Goal: Task Accomplishment & Management: Manage account settings

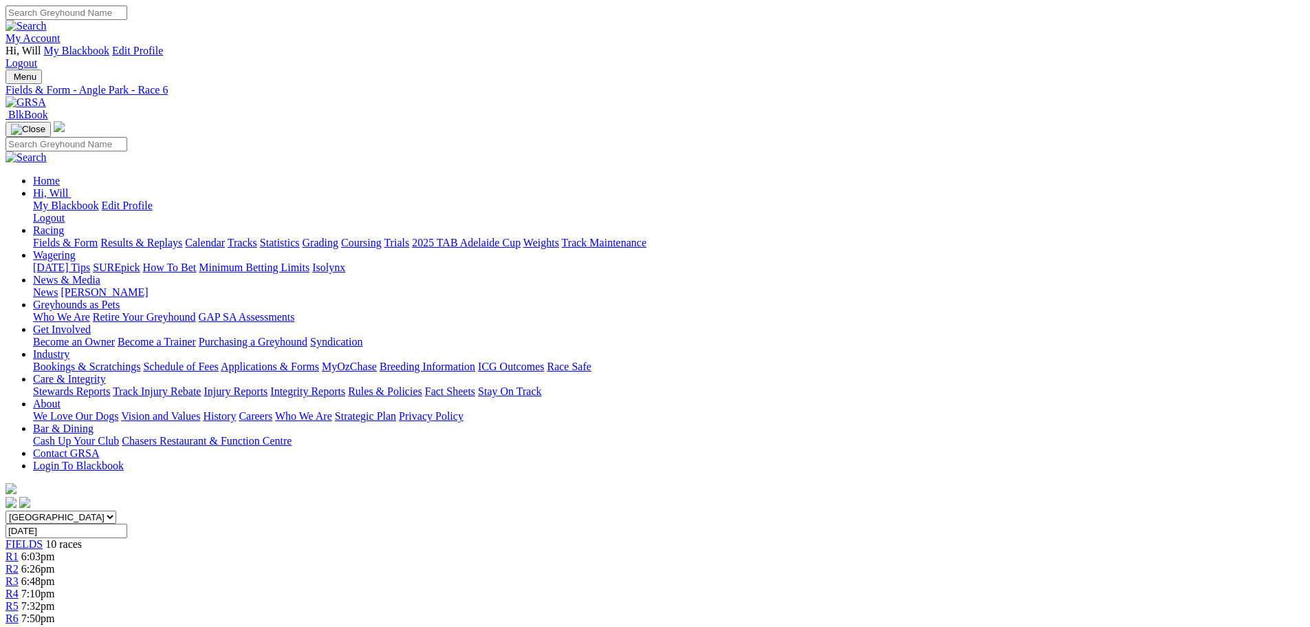
drag, startPoint x: 1096, startPoint y: 17, endPoint x: 1092, endPoint y: 28, distance: 11.8
click at [61, 32] on link "My Account" at bounding box center [33, 38] width 55 height 12
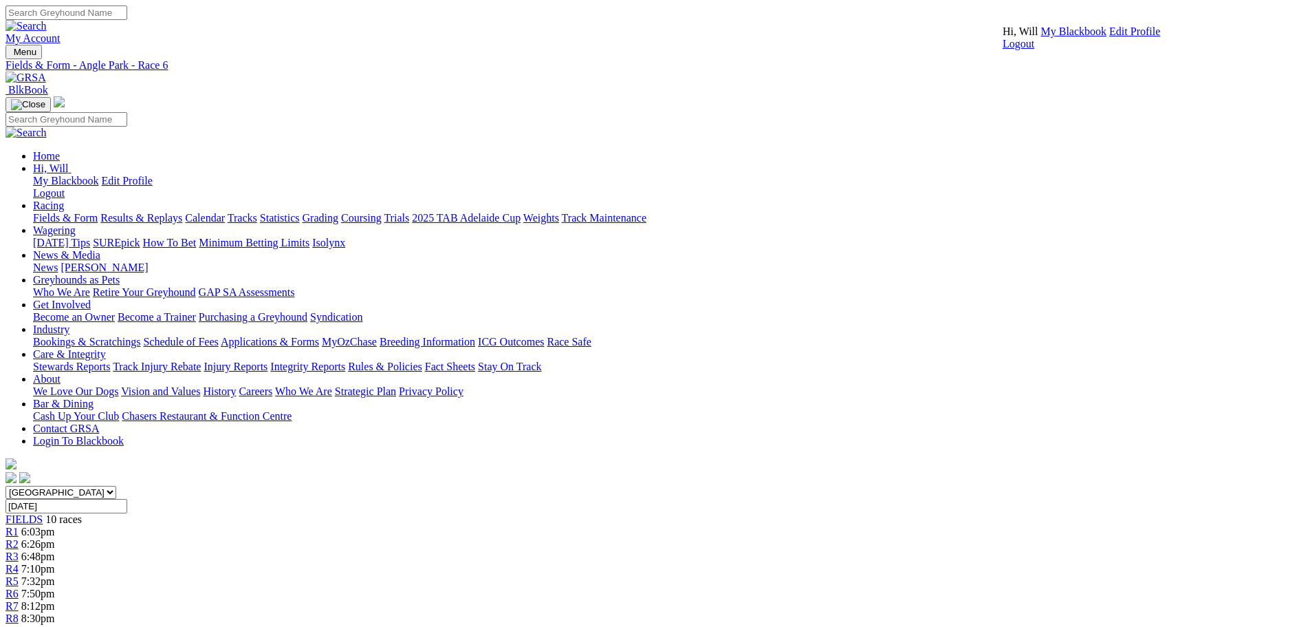
click at [1059, 37] on link "My Blackbook" at bounding box center [1074, 31] width 66 height 12
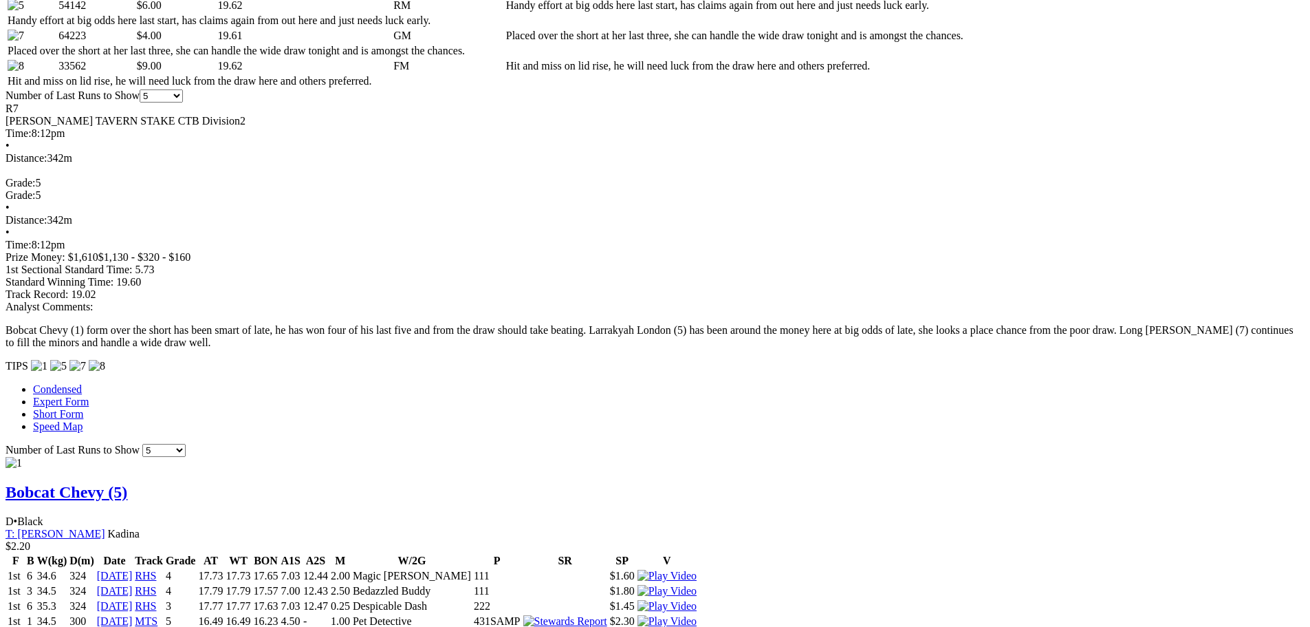
scroll to position [1032, 0]
